Goal: Task Accomplishment & Management: Manage account settings

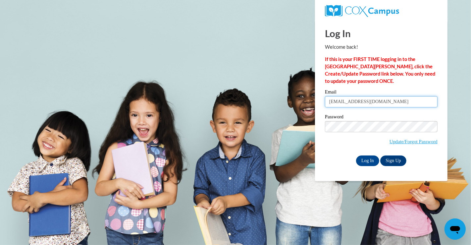
click at [408, 103] on input "smurillo@atlantaspeechschool.org" at bounding box center [381, 101] width 113 height 11
type input "tsingh@atlantaspeechschool.org"
click at [366, 160] on input "Log In" at bounding box center [367, 160] width 23 height 11
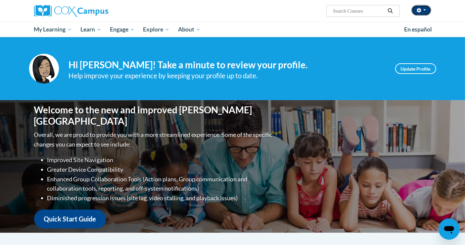
click at [425, 12] on button "button" at bounding box center [421, 10] width 20 height 11
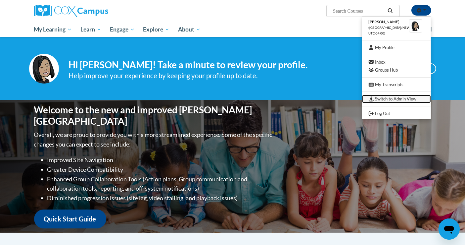
click at [397, 100] on link "Switch to Admin View" at bounding box center [396, 99] width 69 height 8
